Goal: Information Seeking & Learning: Learn about a topic

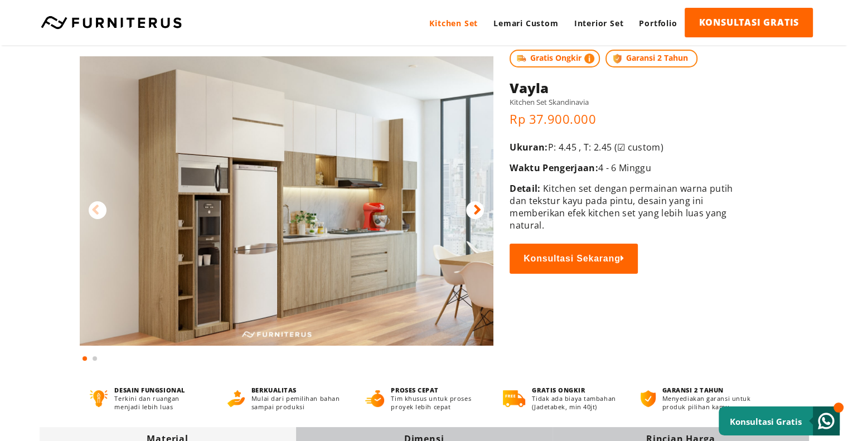
scroll to position [32, 0]
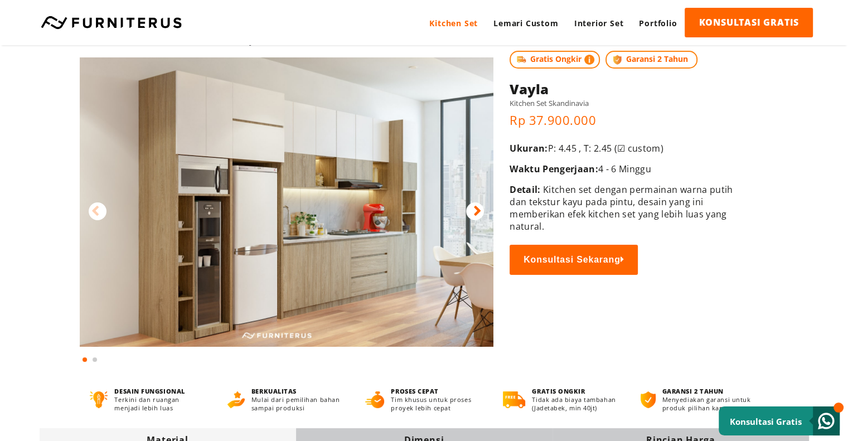
click at [478, 211] on icon at bounding box center [477, 211] width 8 height 16
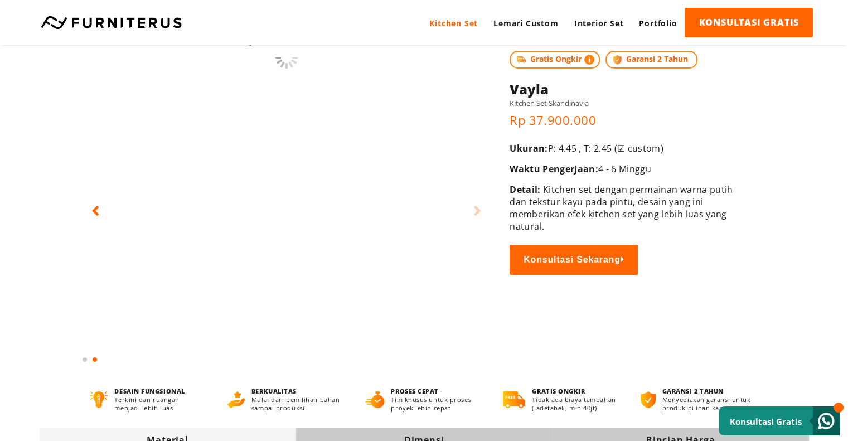
click at [478, 211] on icon at bounding box center [477, 211] width 8 height 16
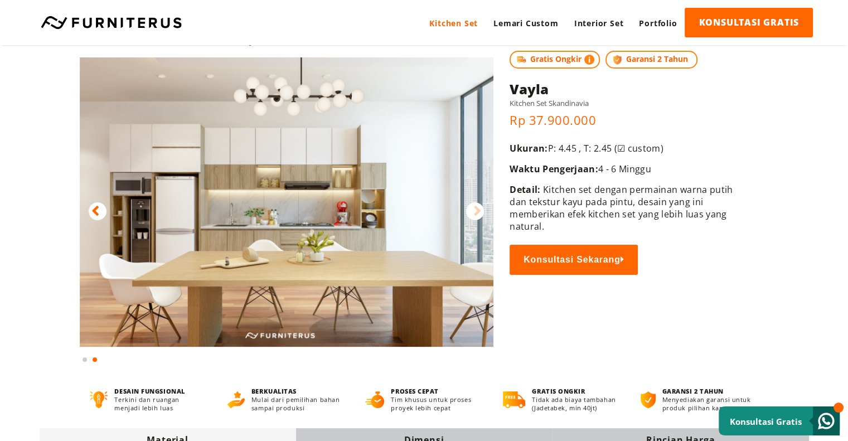
click at [478, 211] on icon at bounding box center [477, 211] width 8 height 16
click at [97, 207] on icon at bounding box center [95, 211] width 8 height 16
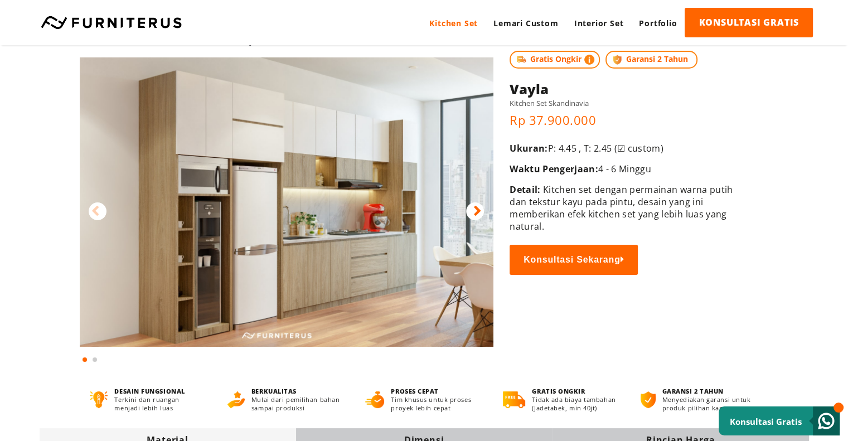
click at [97, 207] on icon at bounding box center [95, 211] width 8 height 16
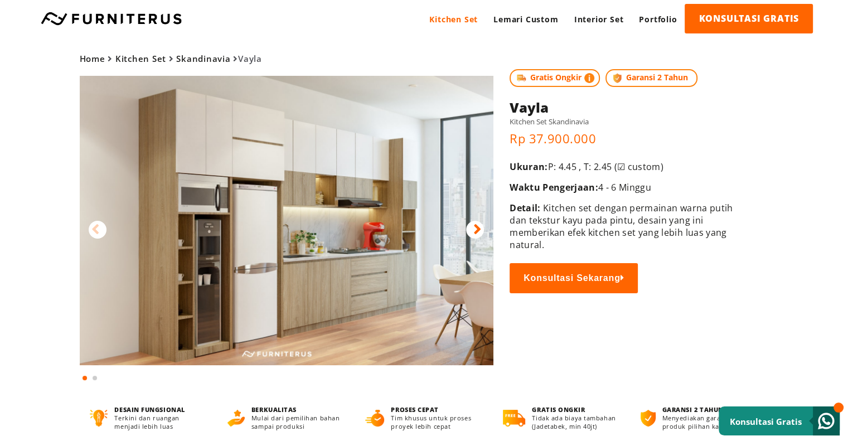
scroll to position [0, 0]
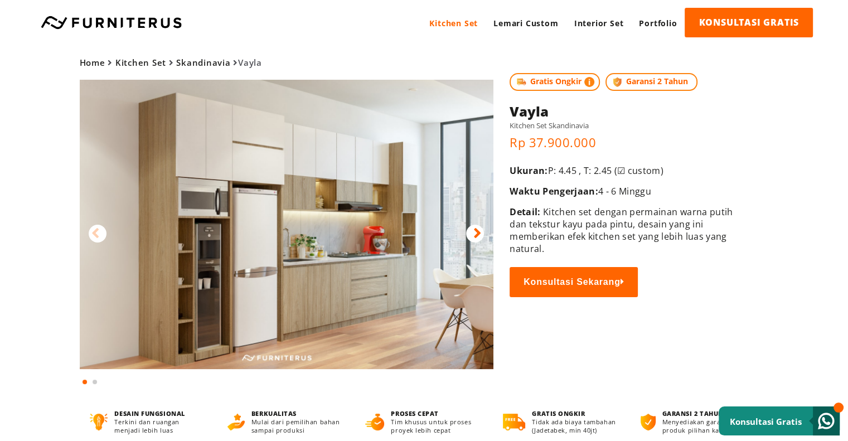
click at [471, 234] on div at bounding box center [475, 234] width 18 height 18
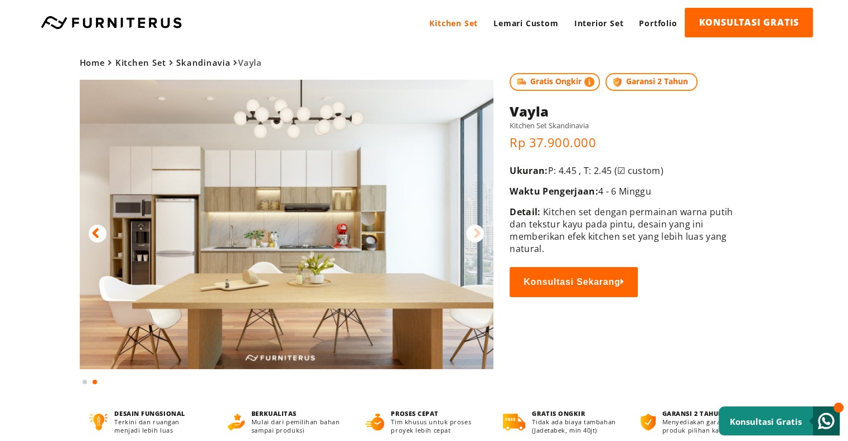
click at [471, 234] on div at bounding box center [475, 234] width 18 height 18
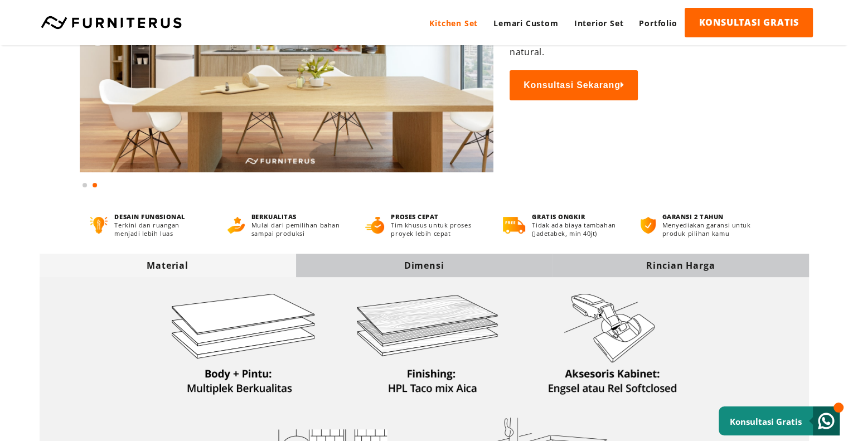
scroll to position [207, 0]
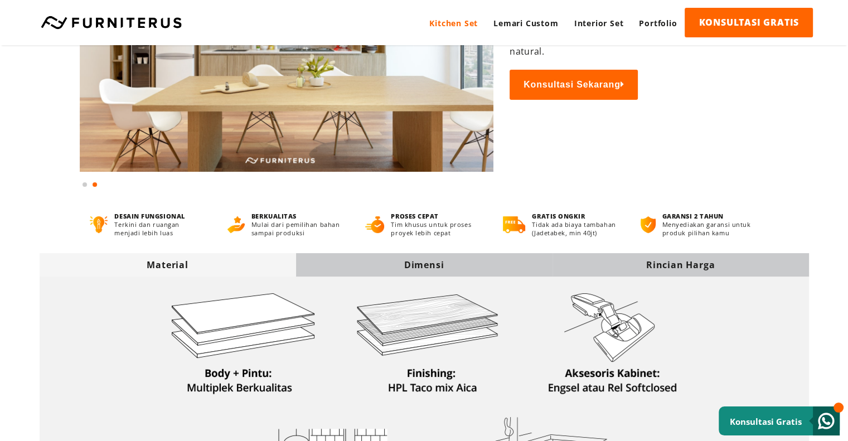
click at [440, 274] on div "Dimensi" at bounding box center [424, 264] width 256 height 23
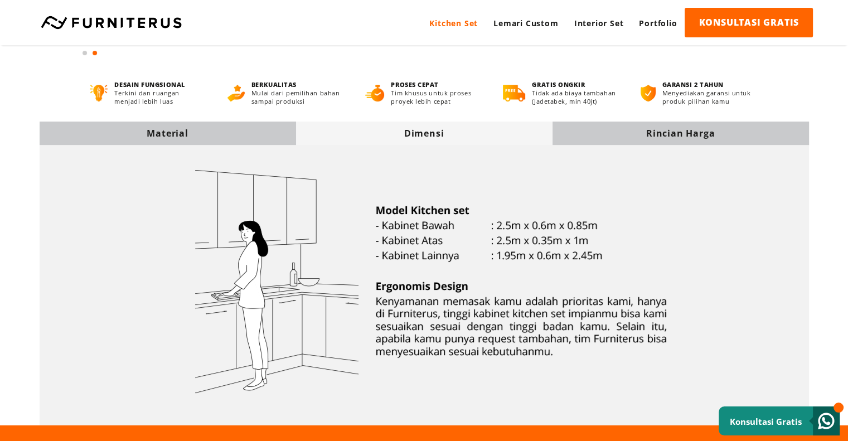
scroll to position [347, 0]
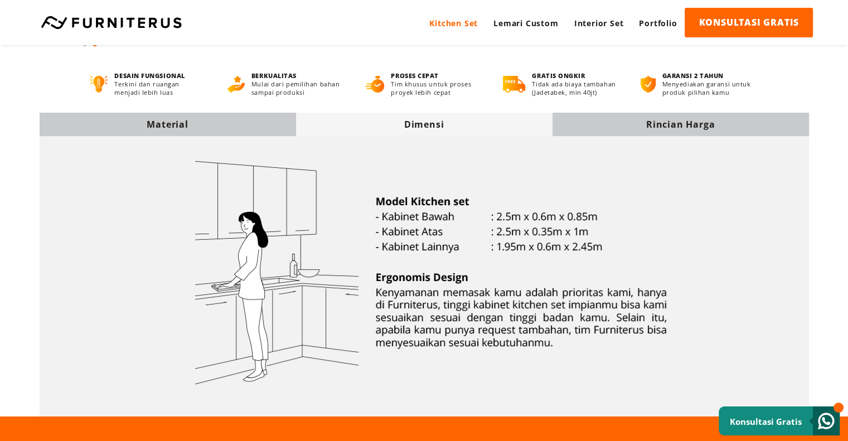
click at [646, 132] on div "Rincian Harga" at bounding box center [681, 124] width 256 height 23
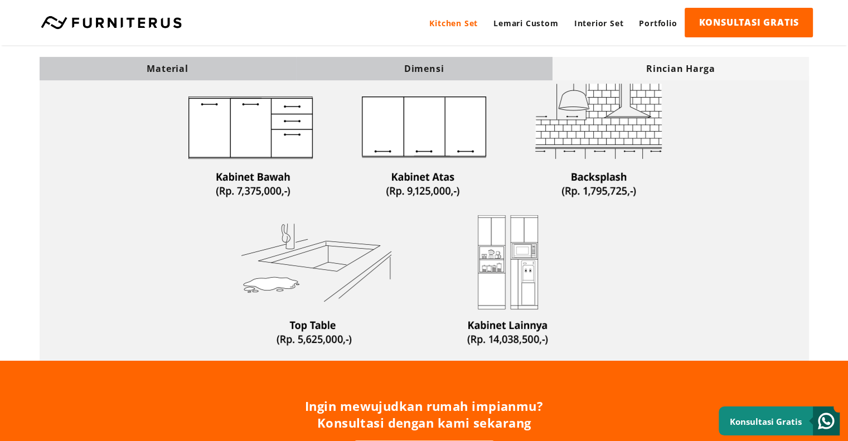
scroll to position [388, 0]
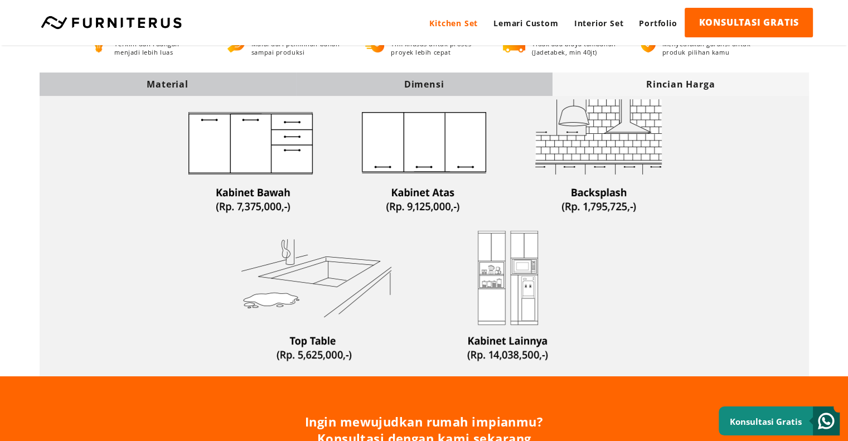
click at [169, 80] on div "Material" at bounding box center [168, 84] width 256 height 12
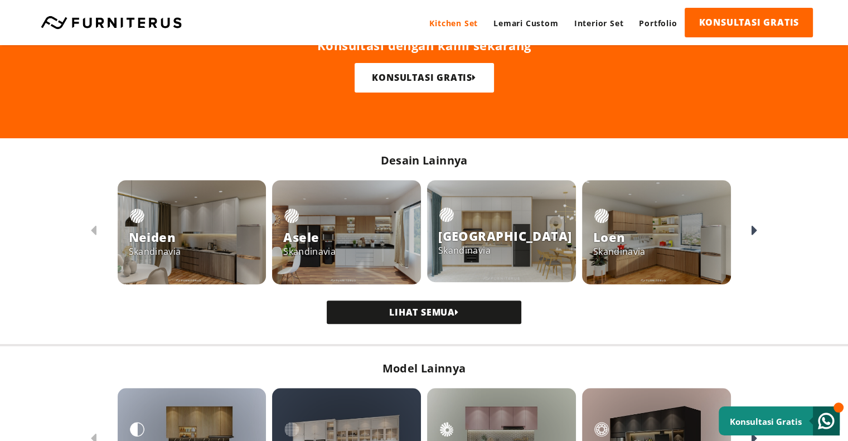
scroll to position [796, 0]
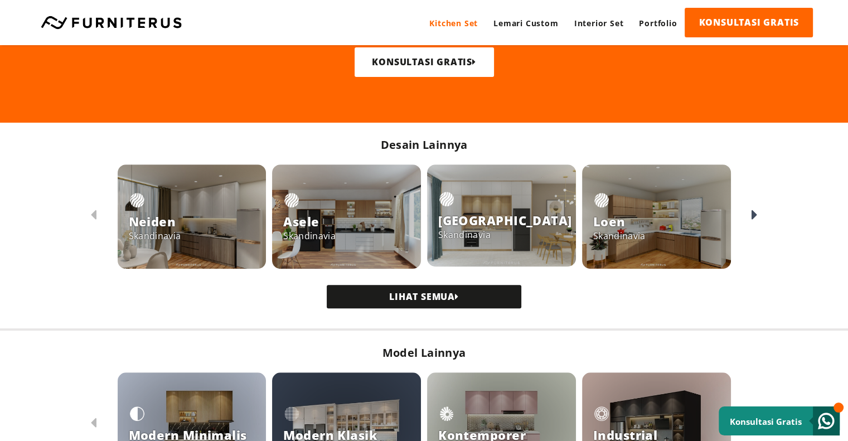
click at [205, 205] on div at bounding box center [192, 216] width 149 height 104
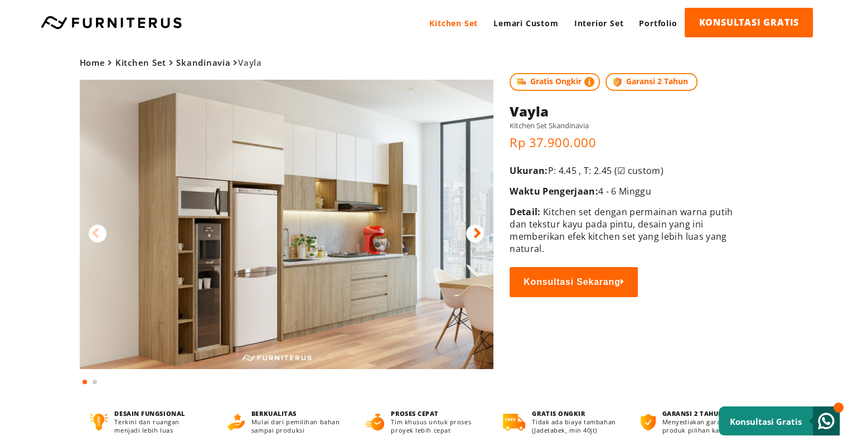
click at [673, 13] on link "Portfolio" at bounding box center [658, 23] width 54 height 31
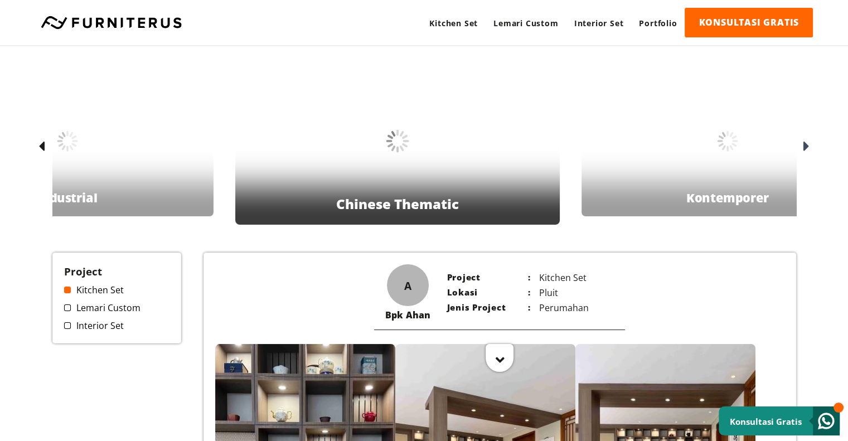
click at [807, 142] on icon at bounding box center [806, 147] width 6 height 16
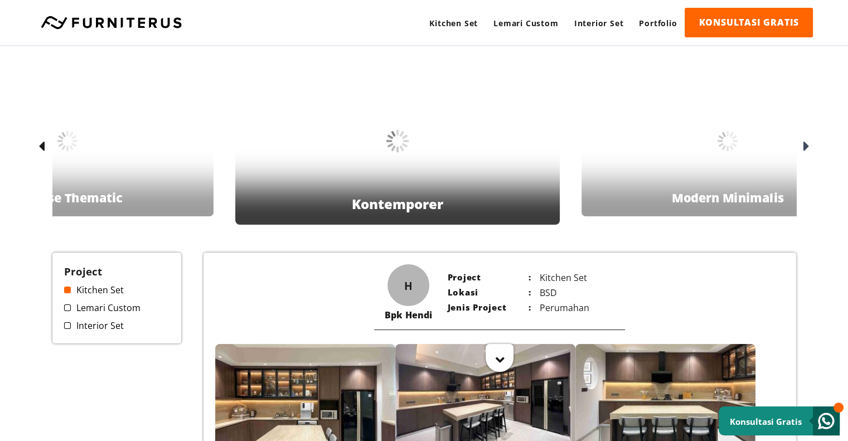
click at [807, 142] on icon at bounding box center [806, 147] width 6 height 16
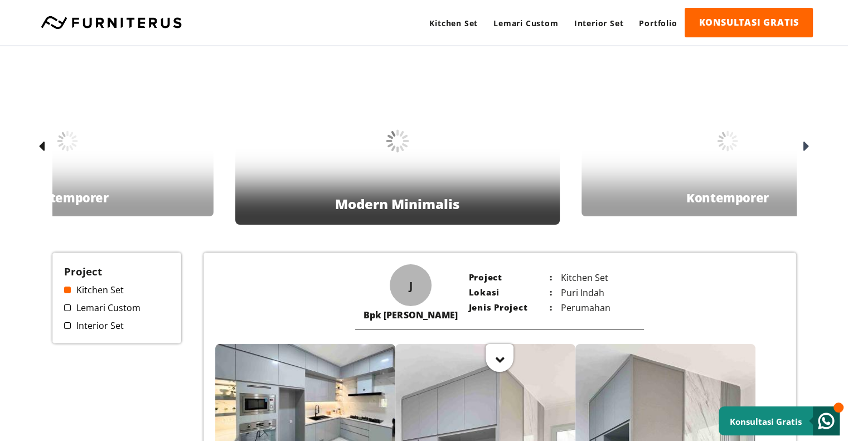
click at [807, 142] on icon at bounding box center [806, 147] width 6 height 16
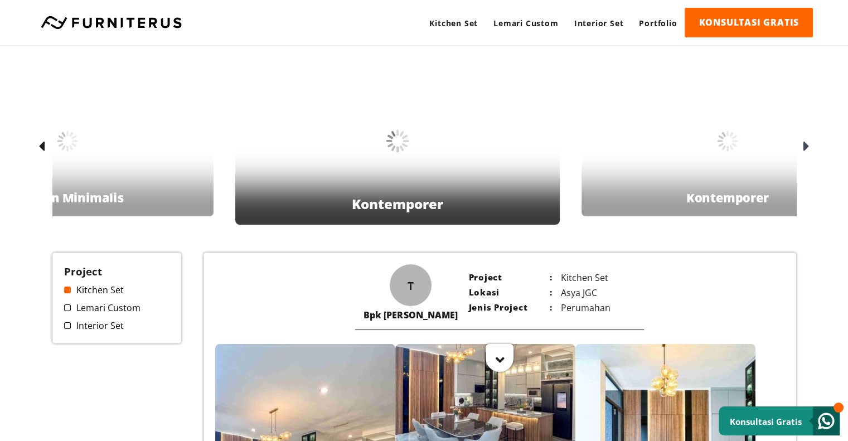
click at [807, 142] on icon at bounding box center [806, 147] width 6 height 16
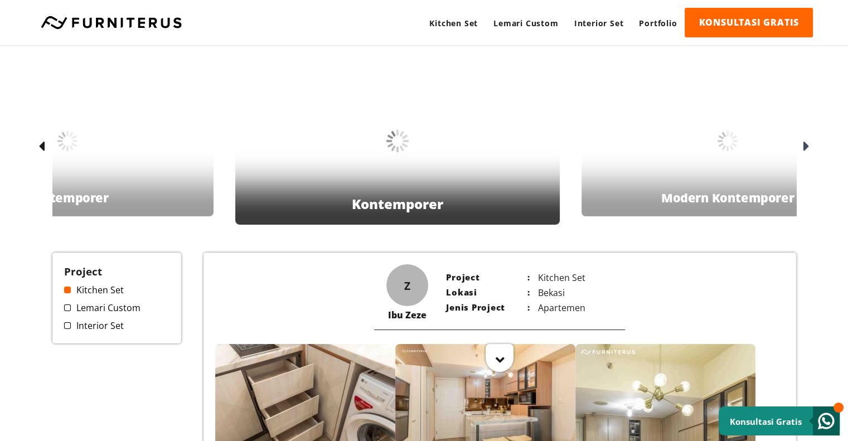
click at [807, 142] on icon at bounding box center [806, 147] width 6 height 16
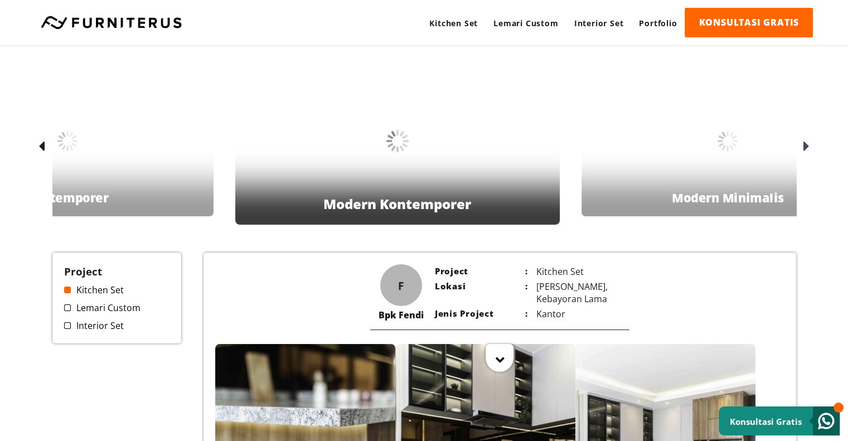
click at [807, 142] on icon at bounding box center [806, 147] width 6 height 16
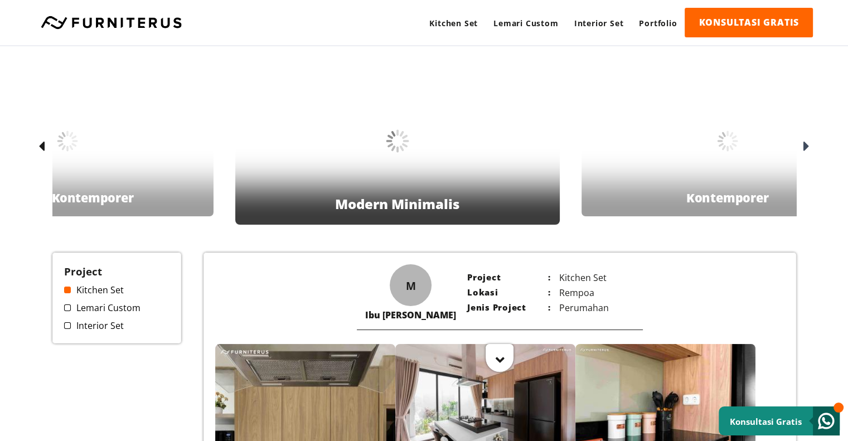
click at [807, 142] on icon at bounding box center [806, 147] width 6 height 16
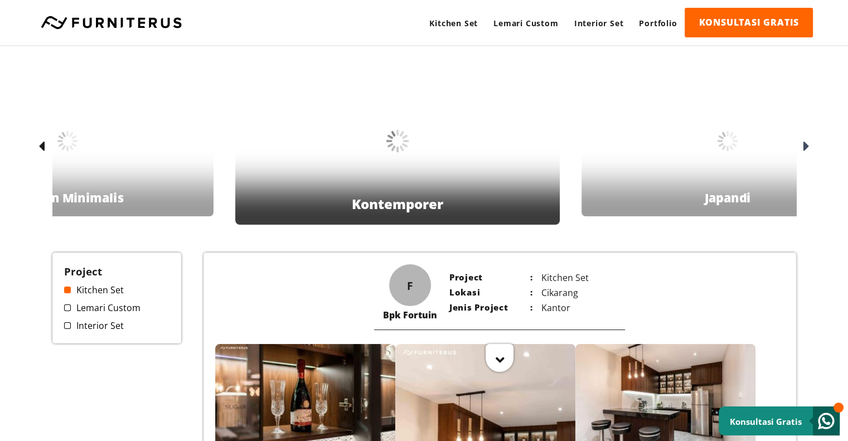
click at [807, 142] on icon at bounding box center [806, 147] width 6 height 16
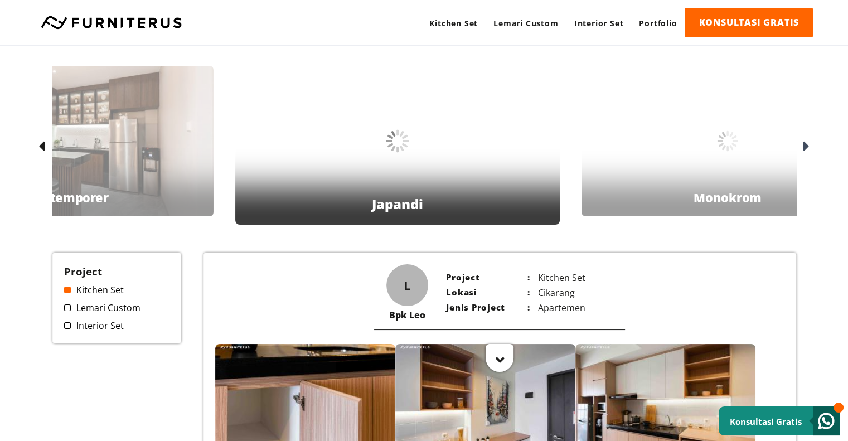
click at [807, 142] on icon at bounding box center [806, 147] width 6 height 16
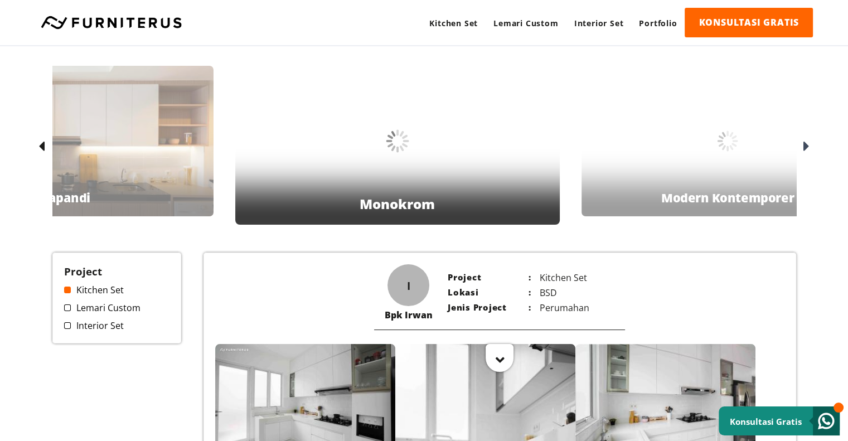
click at [807, 142] on icon at bounding box center [806, 147] width 6 height 16
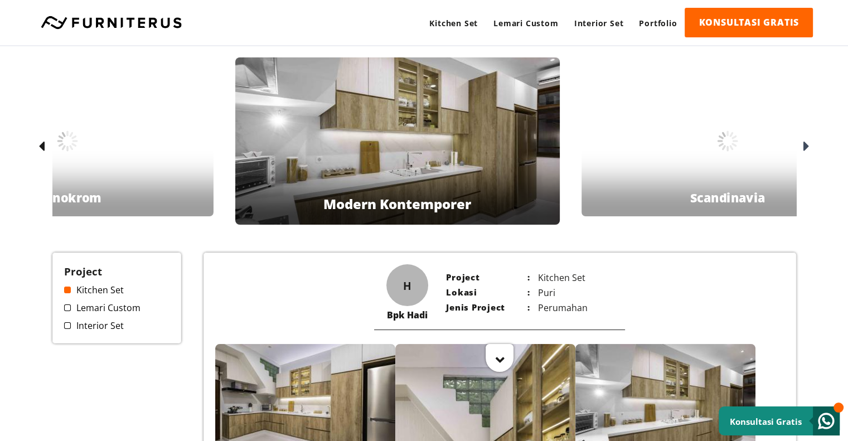
click at [807, 142] on icon at bounding box center [806, 147] width 6 height 16
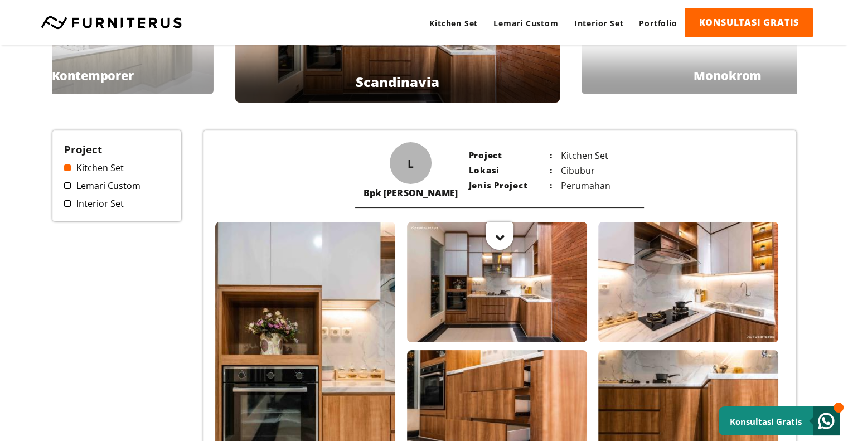
scroll to position [122, 0]
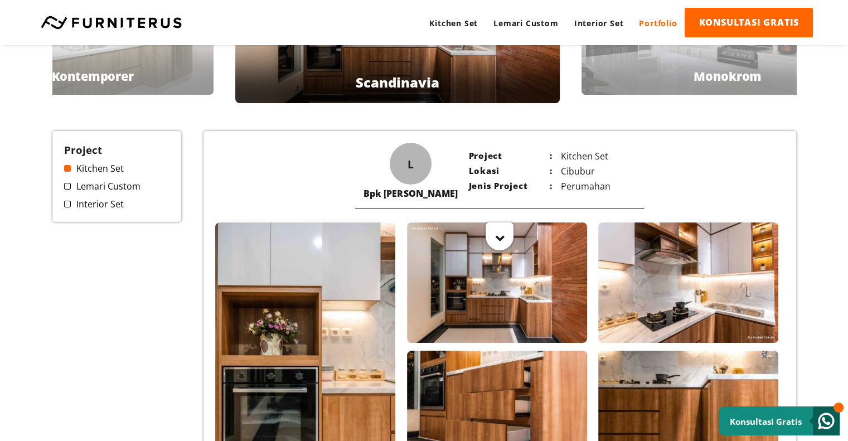
click at [652, 33] on link "Portfolio" at bounding box center [658, 23] width 54 height 31
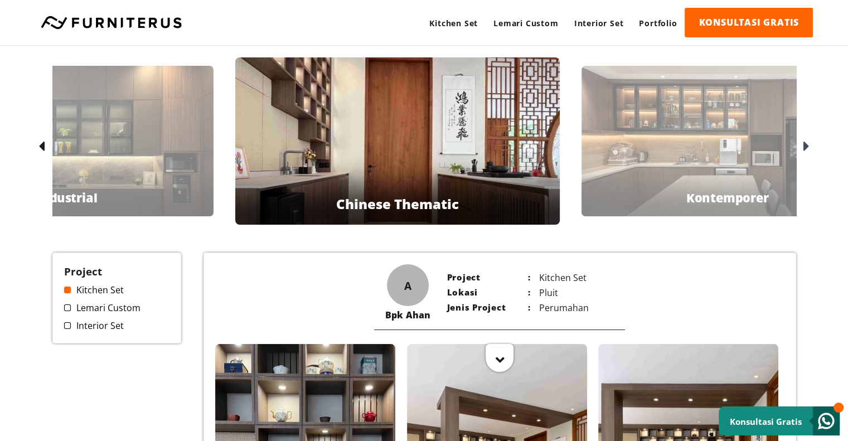
click at [800, 143] on div at bounding box center [805, 147] width 18 height 18
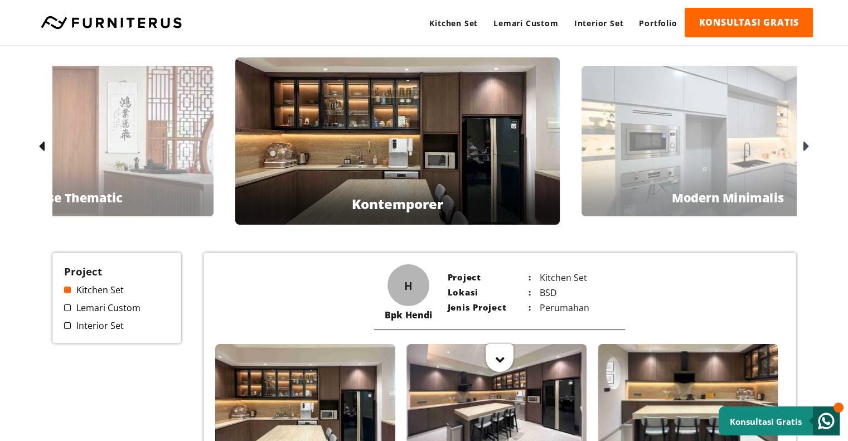
click at [800, 143] on div at bounding box center [805, 147] width 18 height 18
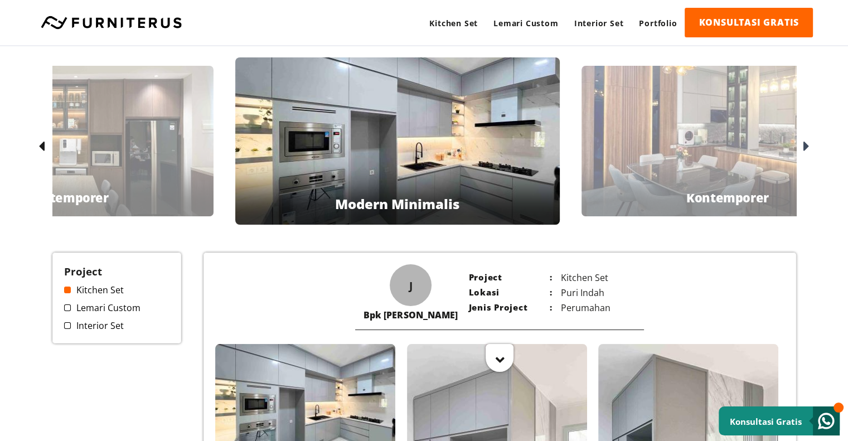
click at [803, 149] on icon at bounding box center [806, 147] width 6 height 16
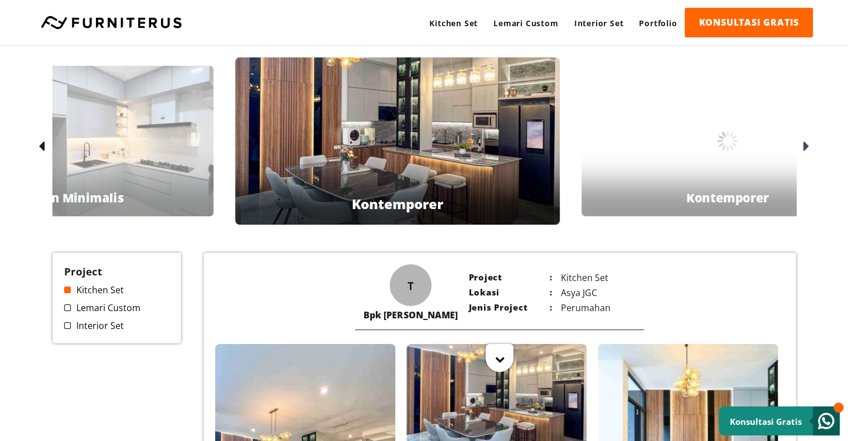
click at [803, 149] on icon at bounding box center [806, 147] width 6 height 16
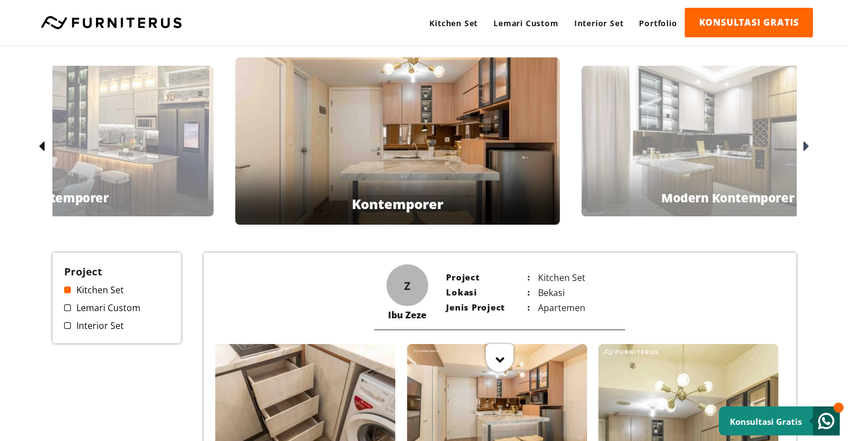
click at [803, 149] on icon at bounding box center [806, 147] width 6 height 16
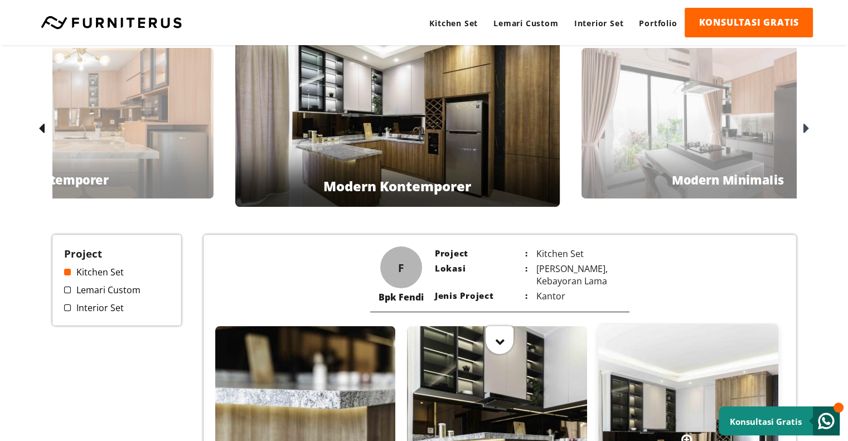
scroll to position [6, 0]
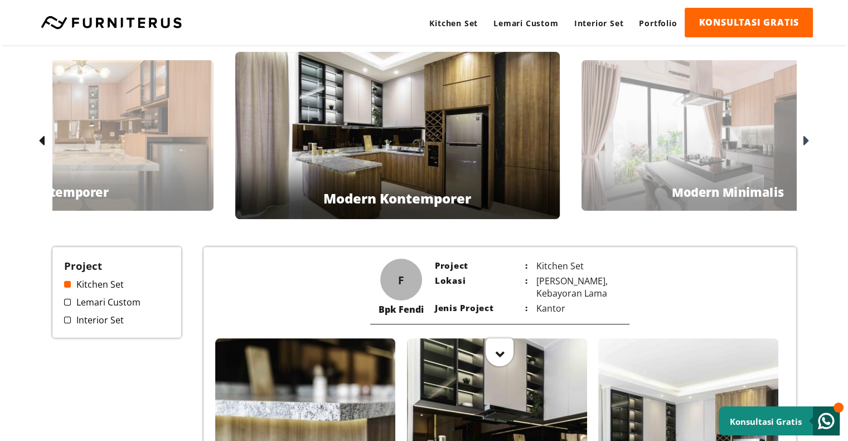
click at [810, 135] on div at bounding box center [805, 141] width 18 height 18
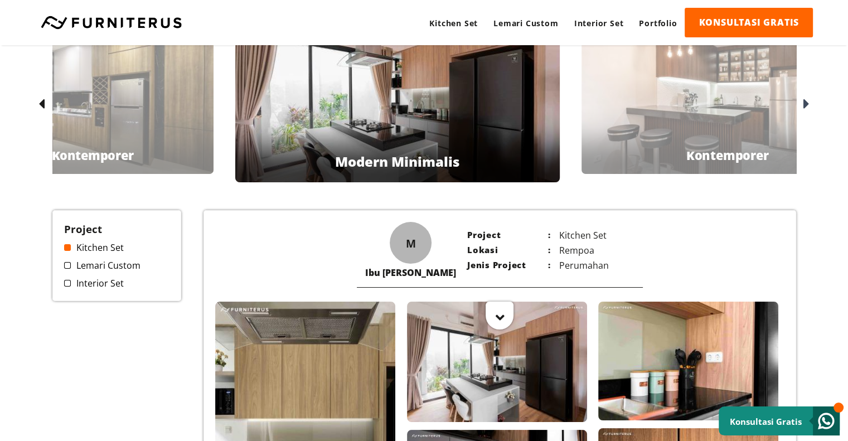
scroll to position [12, 0]
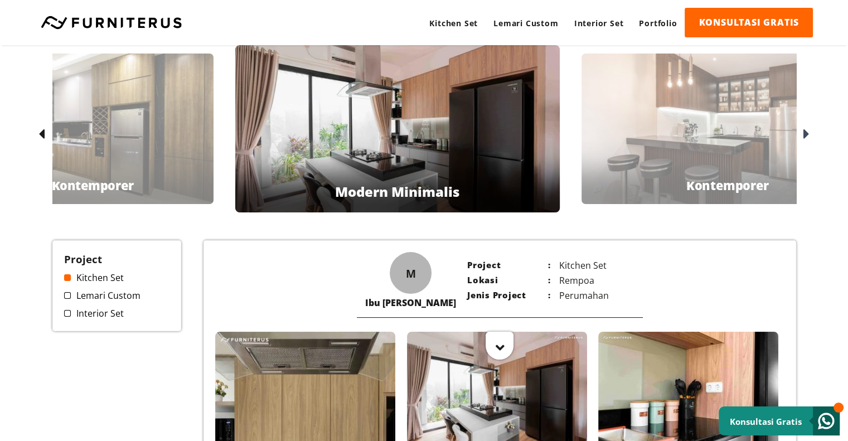
click at [809, 130] on div at bounding box center [805, 134] width 18 height 18
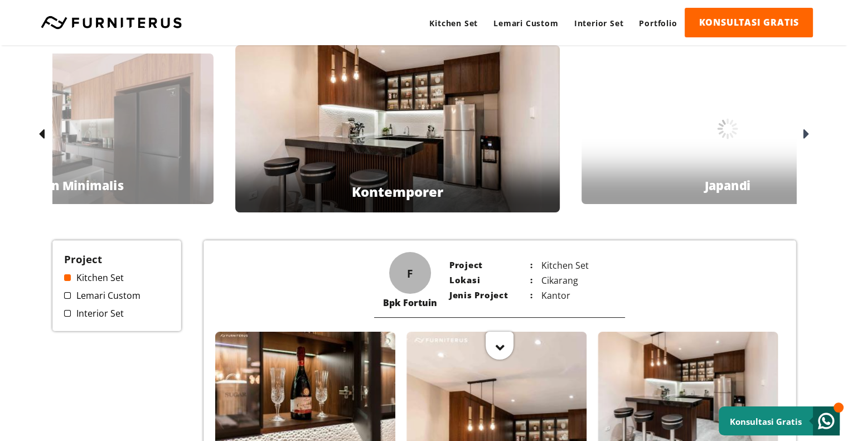
click at [809, 130] on icon at bounding box center [806, 135] width 6 height 16
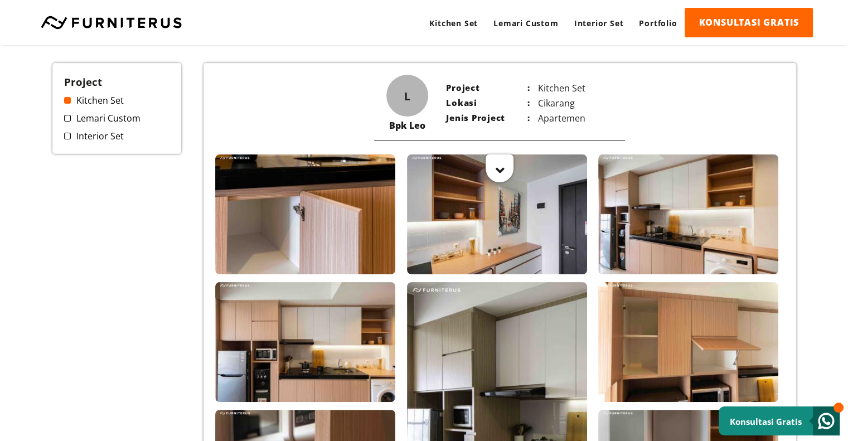
scroll to position [190, 0]
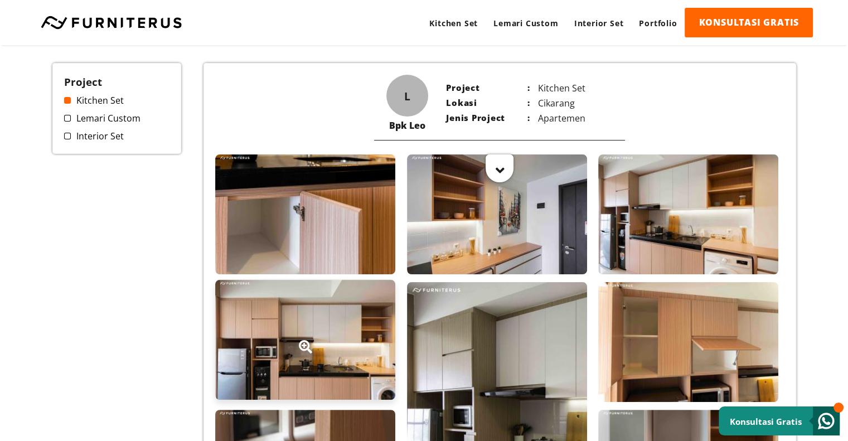
click at [343, 376] on div at bounding box center [305, 340] width 180 height 120
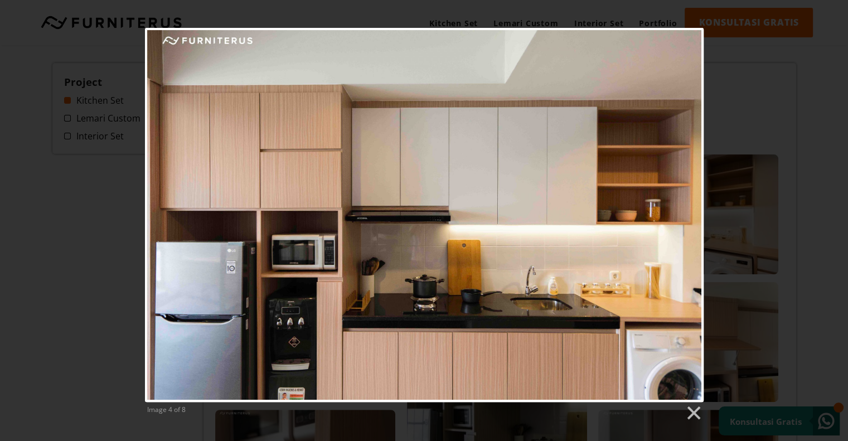
click at [722, 176] on div "Image 4 of 8" at bounding box center [424, 225] width 848 height 394
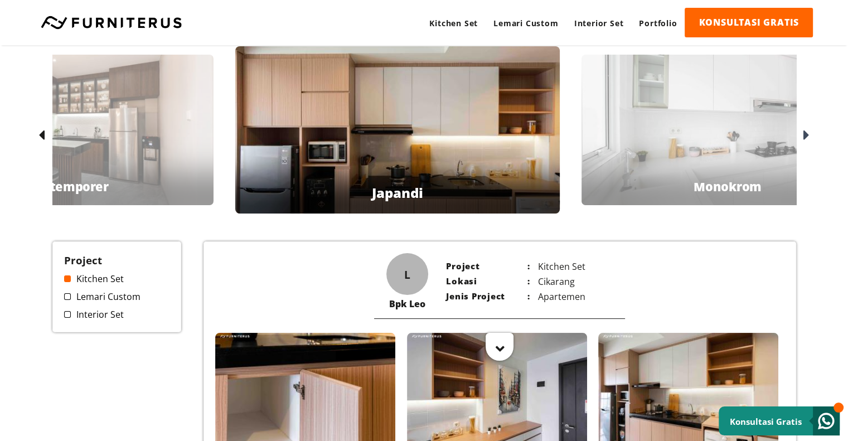
scroll to position [13, 0]
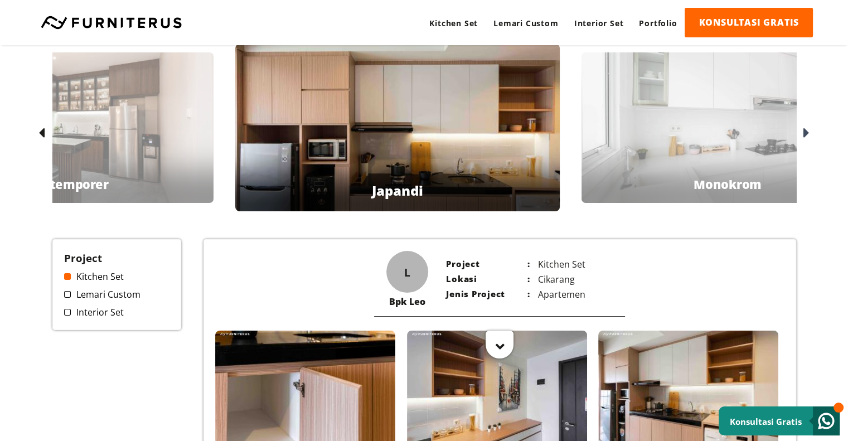
click at [797, 133] on div at bounding box center [805, 133] width 18 height 18
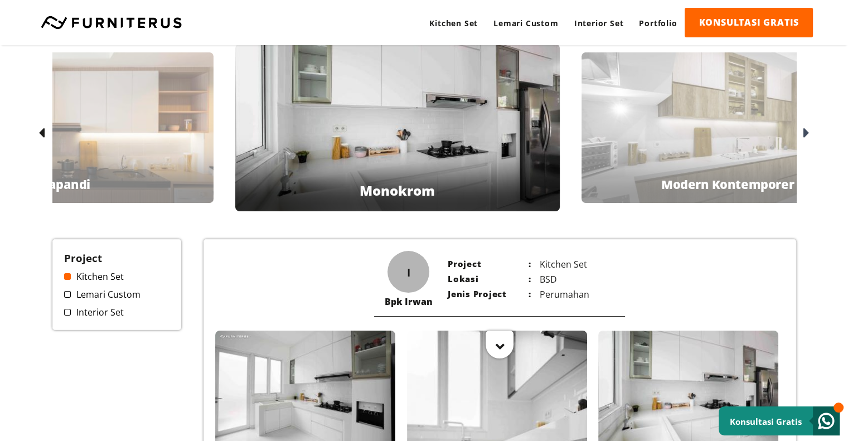
click at [819, 125] on div "Kitchen Set Lemari Custom Interior Set Portfolio. Bpk Bayu Industrial Bpk Ahan …" at bounding box center [424, 395] width 803 height 724
click at [801, 137] on div at bounding box center [805, 133] width 18 height 18
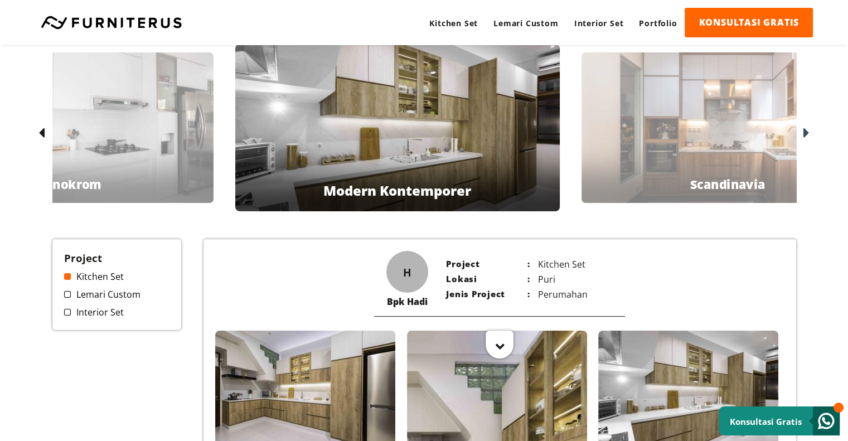
click at [801, 137] on div at bounding box center [805, 133] width 18 height 18
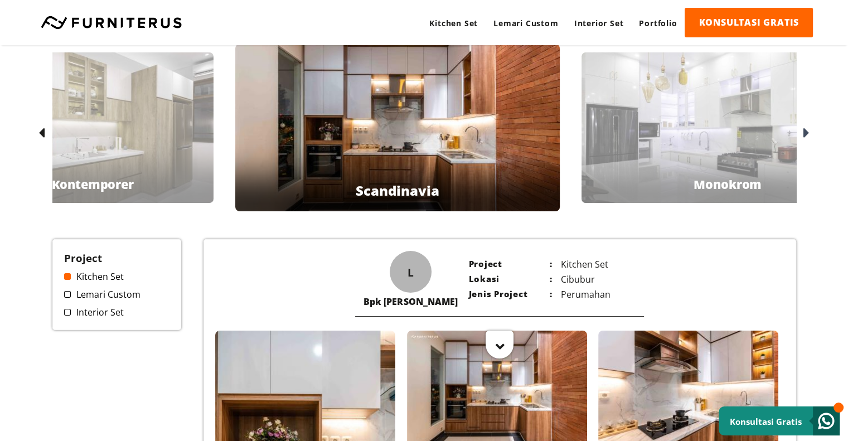
click at [801, 137] on div at bounding box center [805, 133] width 18 height 18
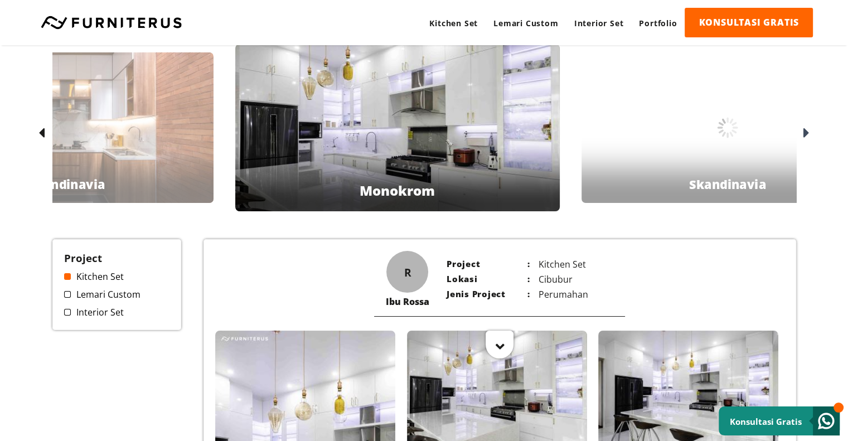
click at [801, 137] on div at bounding box center [805, 133] width 18 height 18
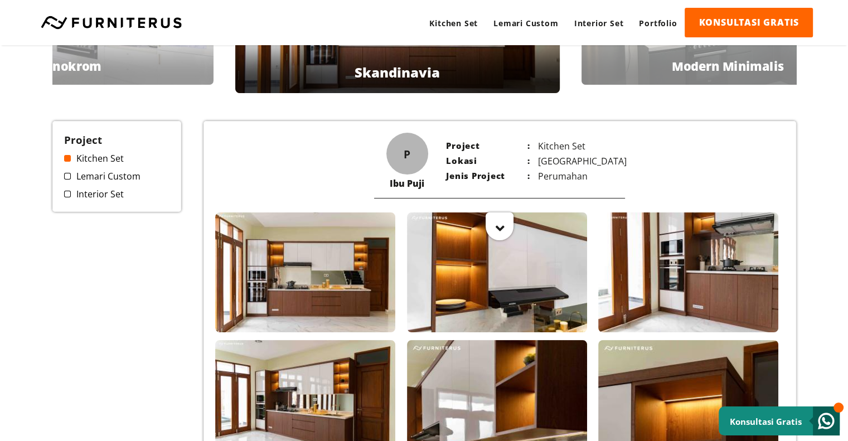
scroll to position [0, 0]
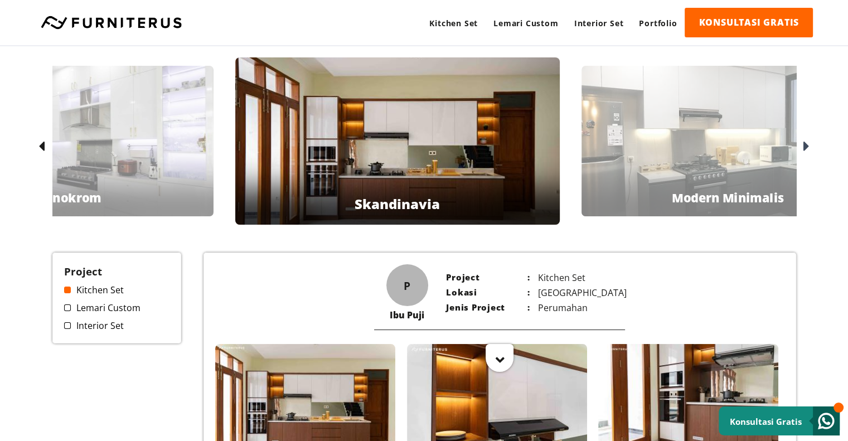
click at [805, 146] on icon at bounding box center [806, 147] width 6 height 16
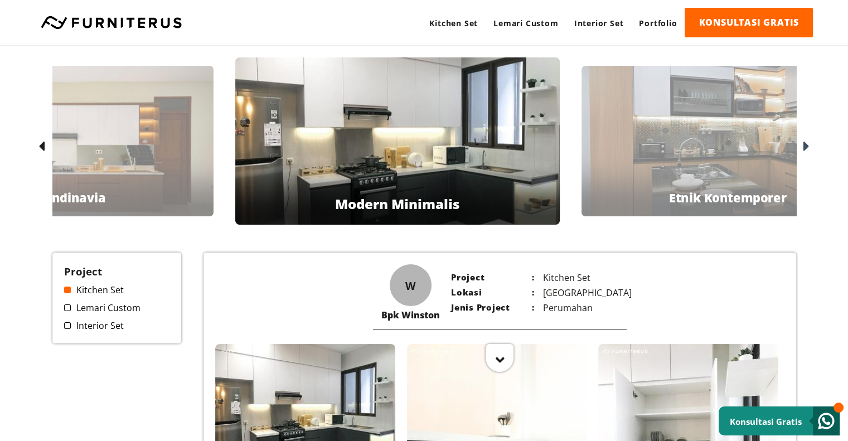
click at [805, 146] on icon at bounding box center [806, 147] width 6 height 16
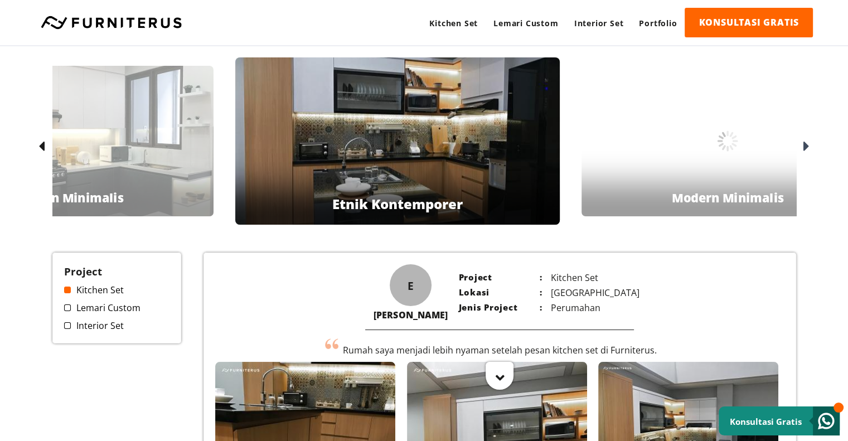
click at [805, 146] on icon at bounding box center [806, 147] width 6 height 16
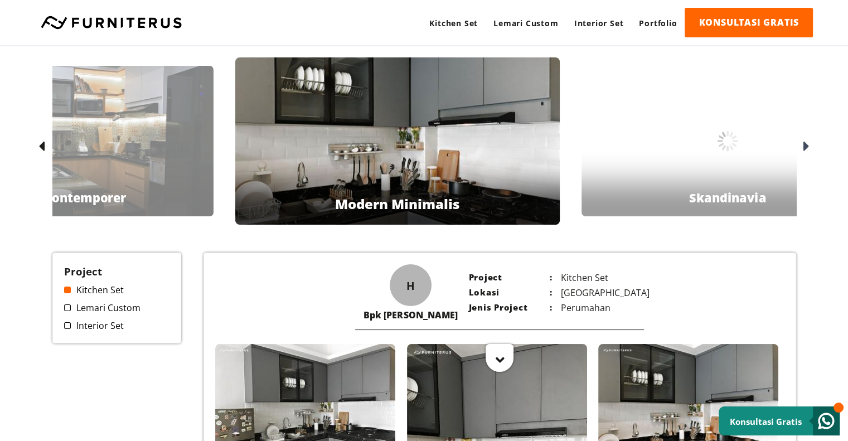
click at [805, 146] on icon at bounding box center [806, 147] width 6 height 16
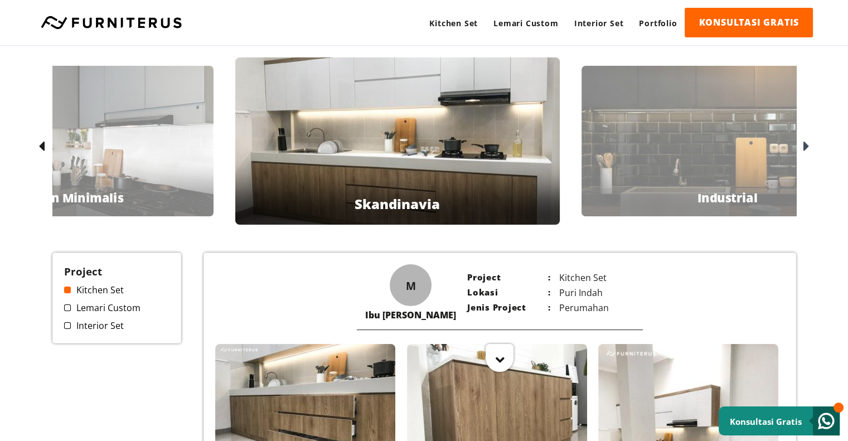
click at [805, 146] on icon at bounding box center [806, 147] width 6 height 16
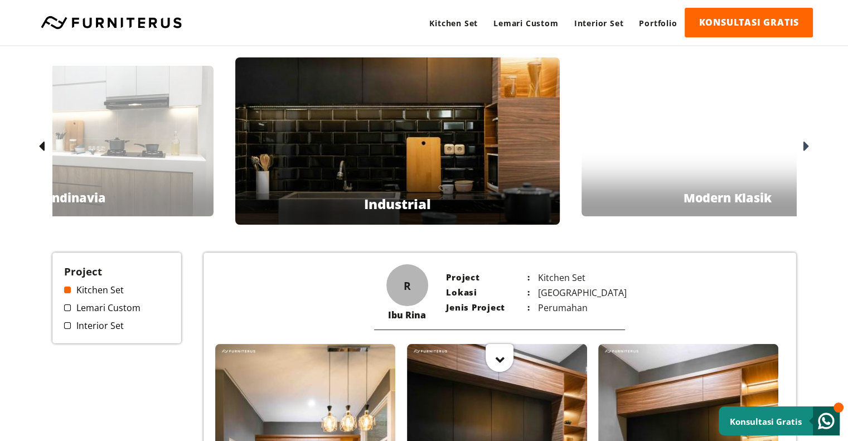
click at [805, 146] on icon at bounding box center [806, 147] width 6 height 16
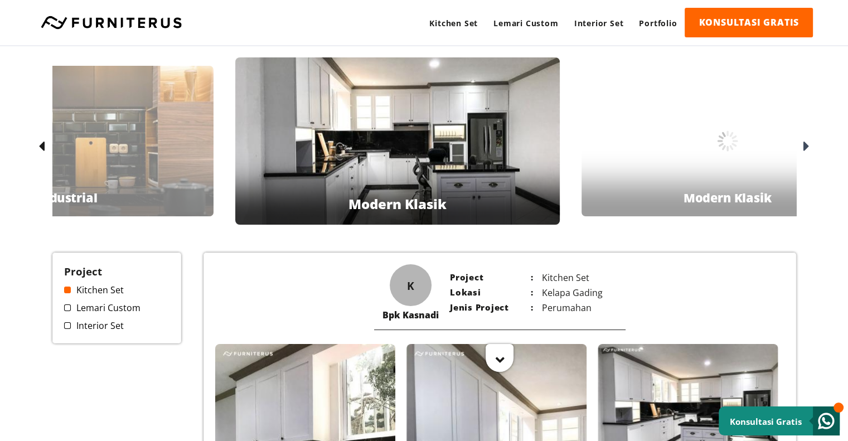
click at [805, 146] on icon at bounding box center [806, 147] width 6 height 16
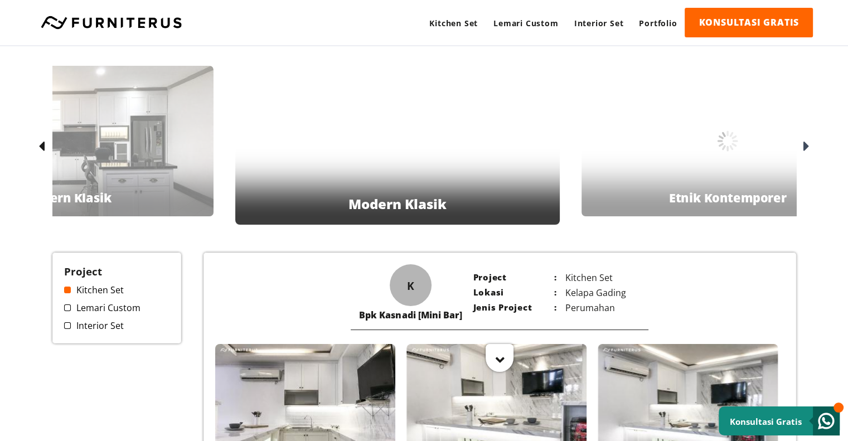
click at [805, 146] on icon at bounding box center [806, 147] width 6 height 16
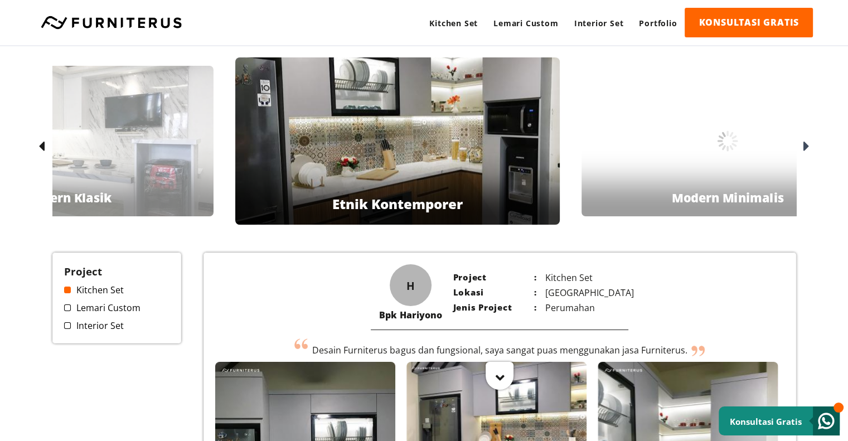
click at [805, 146] on icon at bounding box center [806, 147] width 6 height 16
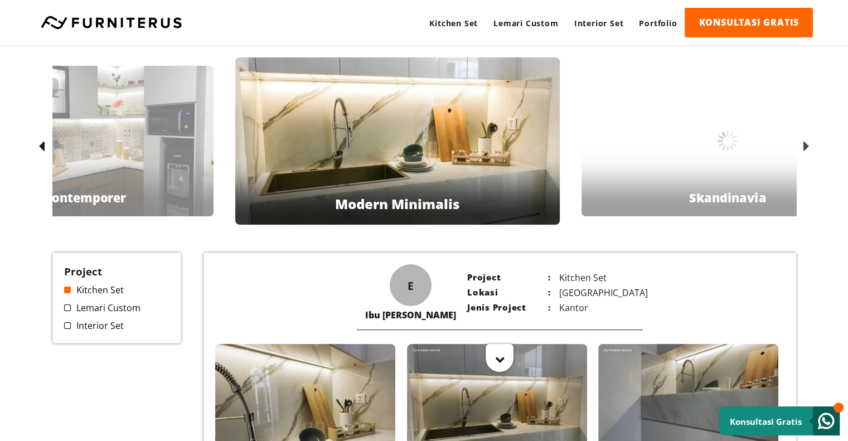
click at [805, 146] on icon at bounding box center [806, 147] width 6 height 16
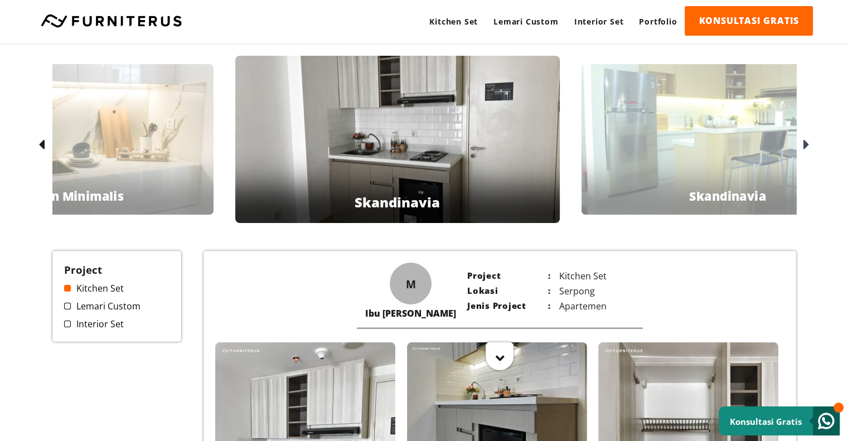
scroll to position [2, 0]
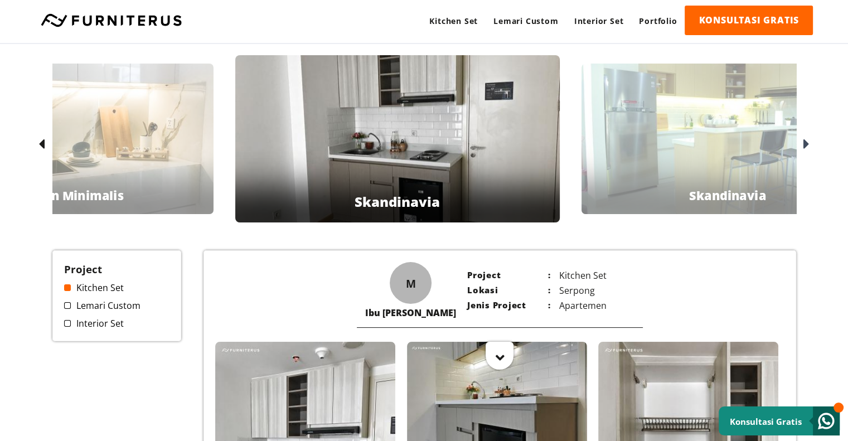
click at [801, 143] on div at bounding box center [805, 144] width 18 height 18
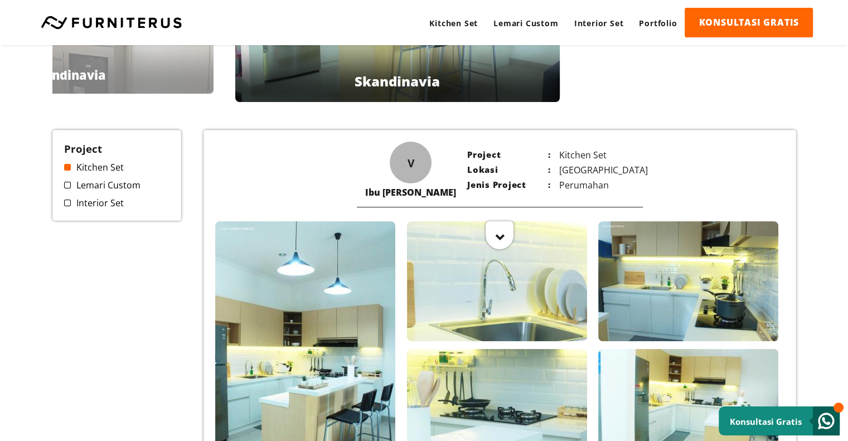
scroll to position [0, 0]
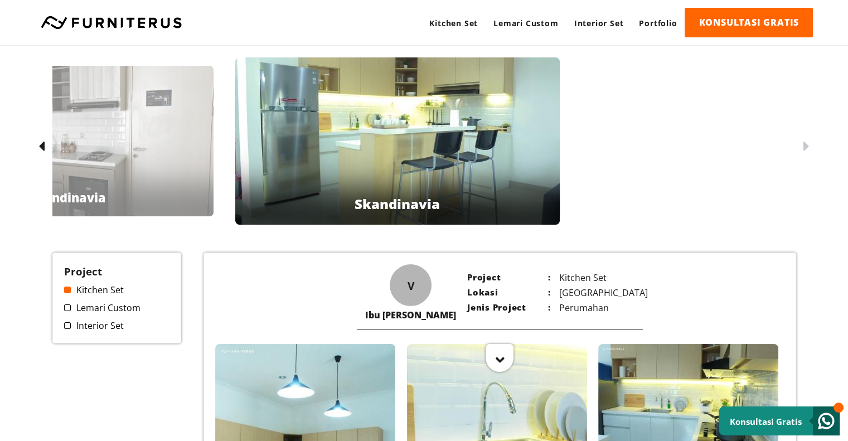
click at [807, 150] on icon at bounding box center [806, 147] width 6 height 16
click at [42, 147] on icon at bounding box center [41, 147] width 6 height 16
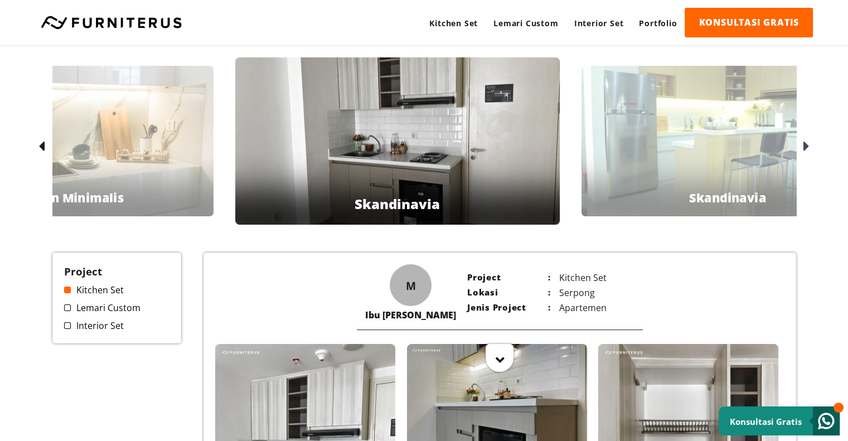
click at [42, 147] on icon at bounding box center [41, 147] width 6 height 16
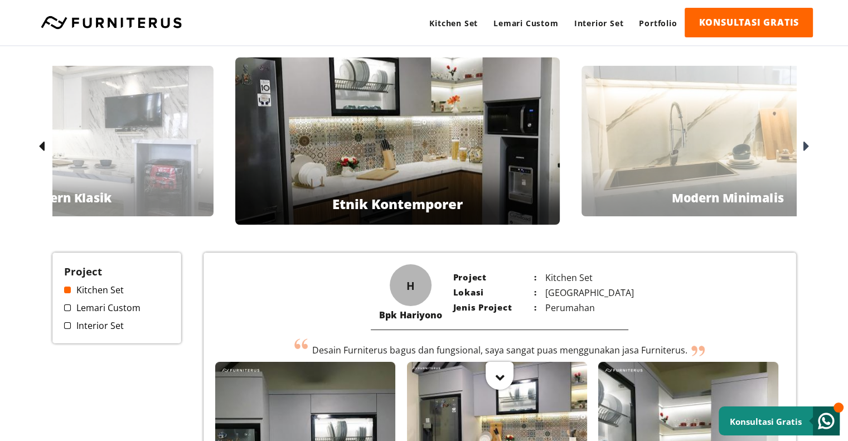
click at [42, 147] on icon at bounding box center [41, 147] width 6 height 16
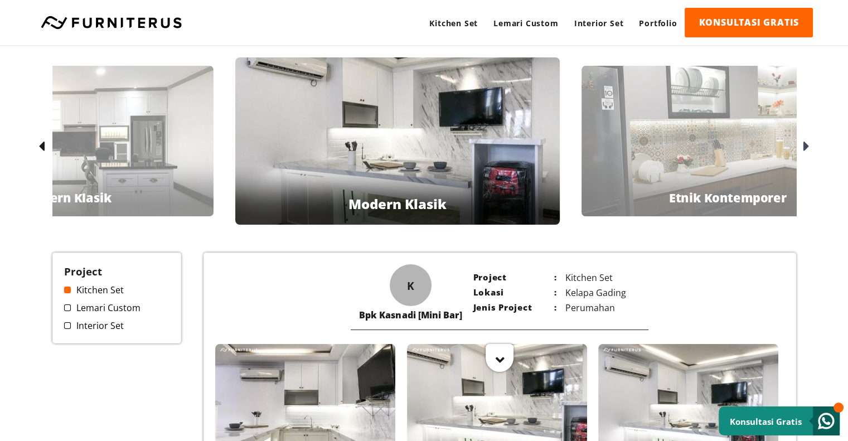
click at [802, 143] on div at bounding box center [805, 147] width 18 height 18
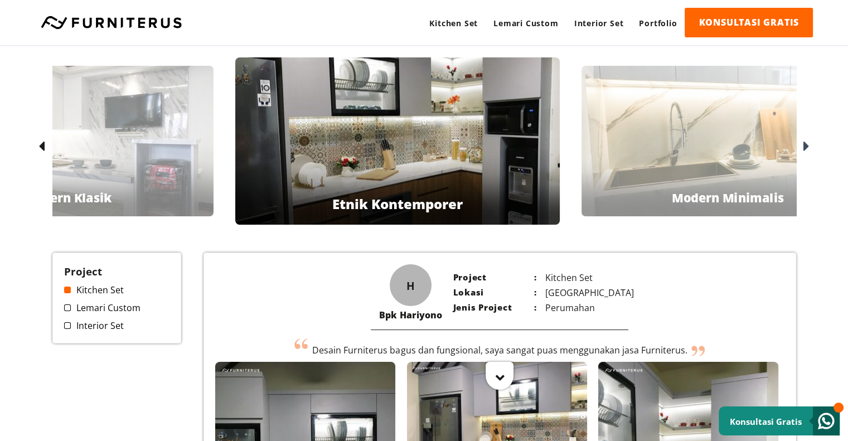
click at [802, 143] on div at bounding box center [805, 147] width 18 height 18
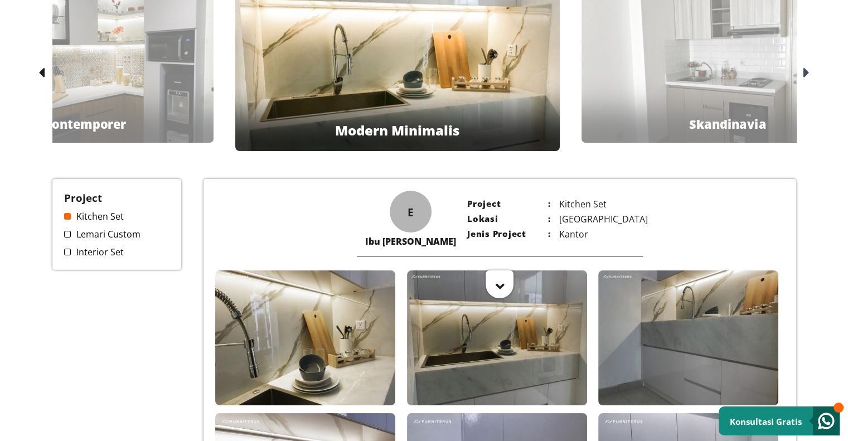
scroll to position [75, 0]
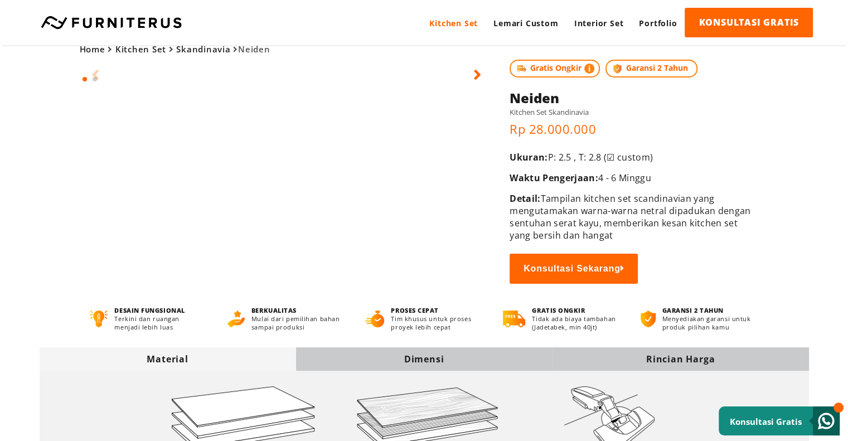
scroll to position [16, 0]
